Goal: Find specific page/section: Find specific page/section

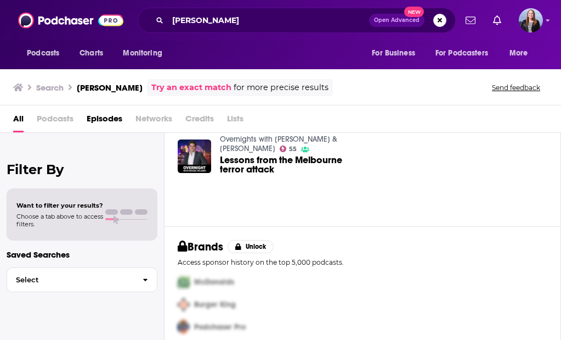
scroll to position [95, 0]
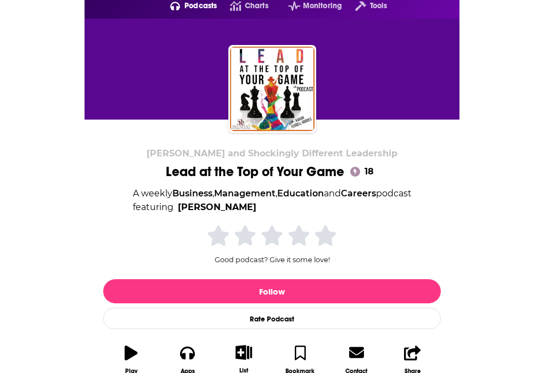
scroll to position [58, 0]
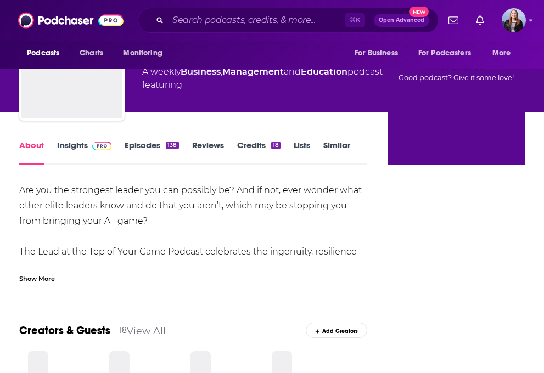
click at [72, 149] on link "Insights" at bounding box center [84, 152] width 54 height 25
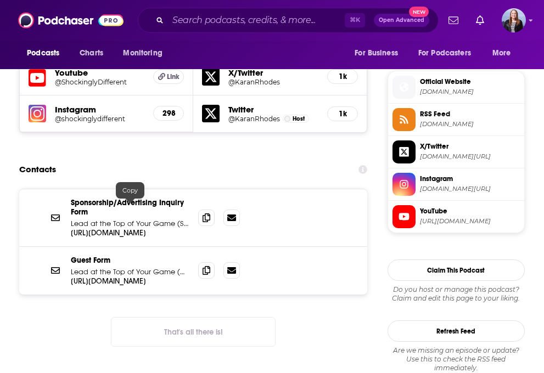
scroll to position [957, 0]
